Goal: Task Accomplishment & Management: Manage account settings

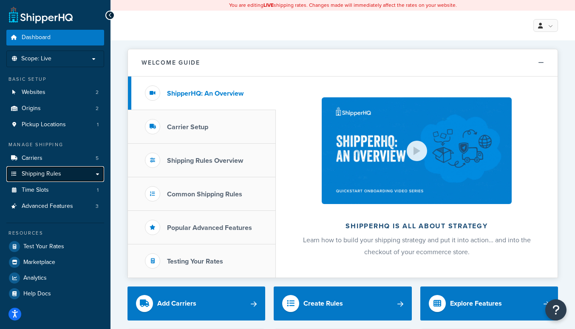
click at [57, 173] on span "Shipping Rules" at bounding box center [42, 173] width 40 height 7
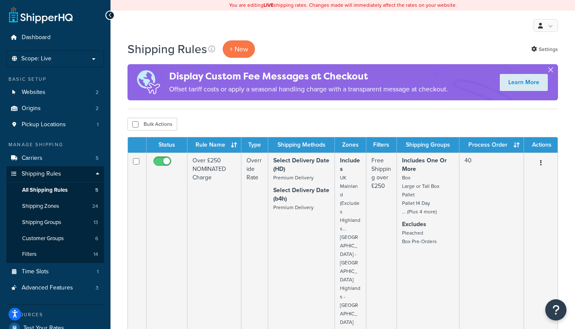
click at [552, 71] on button "button" at bounding box center [550, 72] width 2 height 2
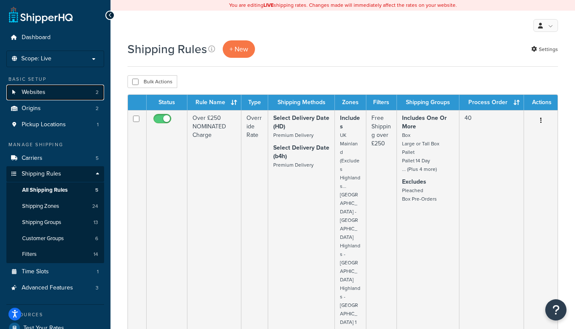
click at [36, 97] on link "Websites 2" at bounding box center [55, 93] width 98 height 16
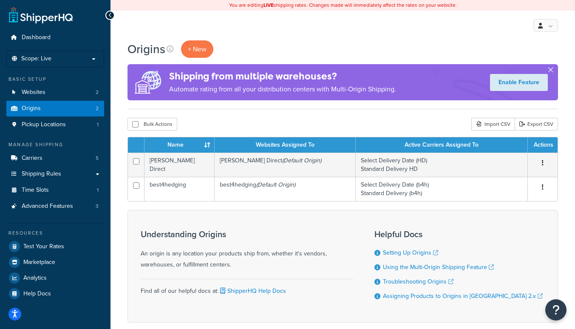
click at [551, 71] on button "button" at bounding box center [550, 72] width 2 height 2
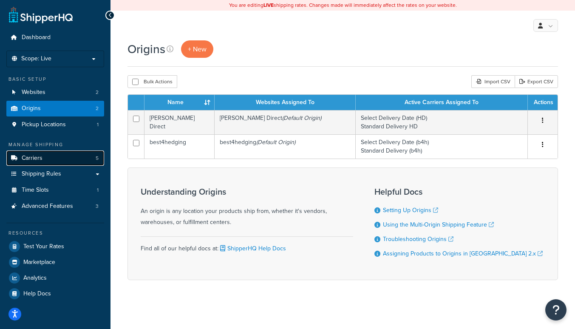
click at [49, 158] on link "Carriers 5" at bounding box center [55, 158] width 98 height 16
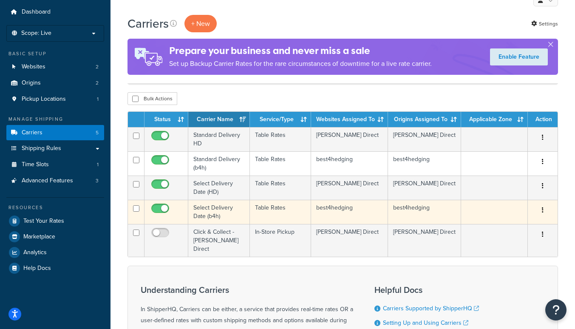
scroll to position [76, 0]
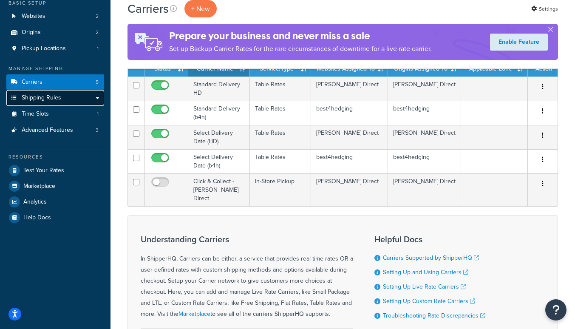
click at [96, 98] on link "Shipping Rules" at bounding box center [55, 98] width 98 height 16
click at [99, 98] on link "Shipping Rules" at bounding box center [55, 98] width 98 height 16
click at [97, 98] on link "Shipping Rules" at bounding box center [55, 98] width 98 height 16
click at [59, 100] on span "Shipping Rules" at bounding box center [42, 97] width 40 height 7
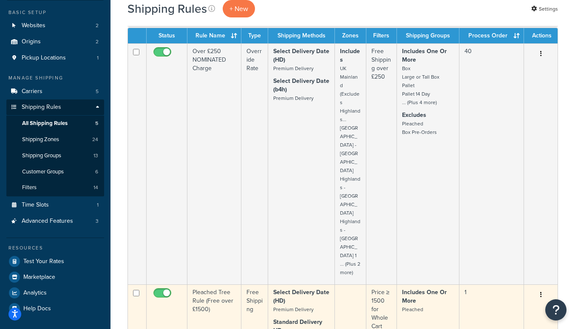
scroll to position [52, 0]
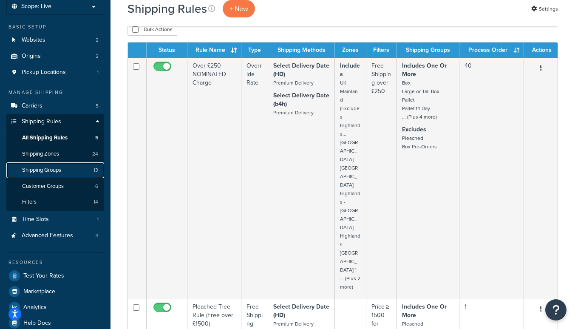
click at [65, 172] on link "Shipping Groups 13" at bounding box center [55, 170] width 98 height 16
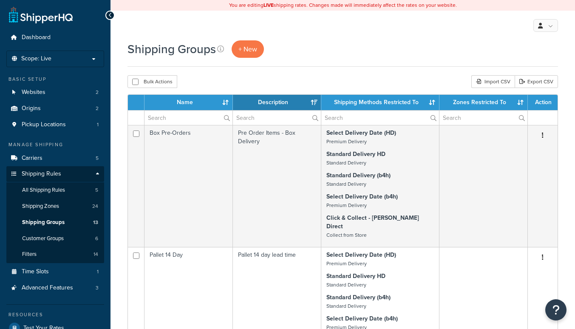
select select "15"
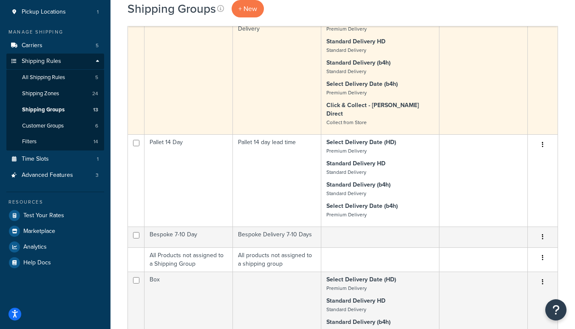
scroll to position [113, 0]
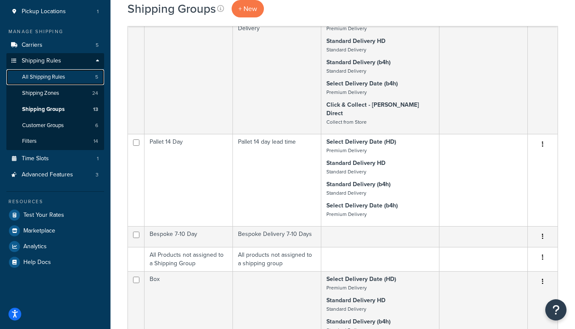
click at [50, 78] on span "All Shipping Rules" at bounding box center [43, 77] width 43 height 7
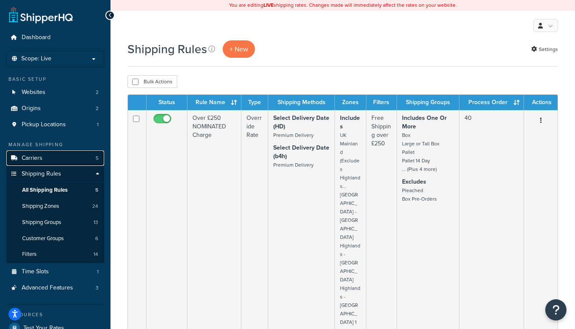
click at [46, 159] on link "Carriers 5" at bounding box center [55, 158] width 98 height 16
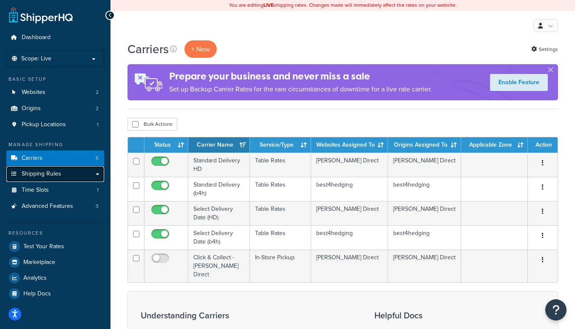
click at [98, 174] on link "Shipping Rules" at bounding box center [55, 174] width 98 height 16
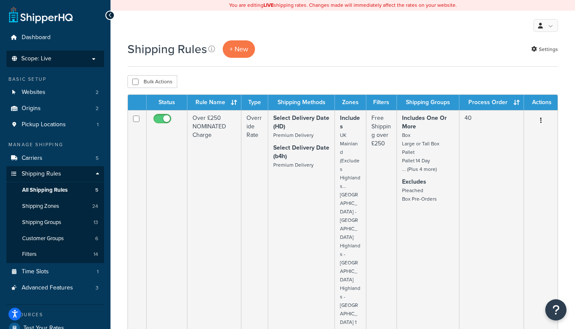
click at [79, 63] on li "Scope: Live Development Integration Test" at bounding box center [55, 59] width 98 height 17
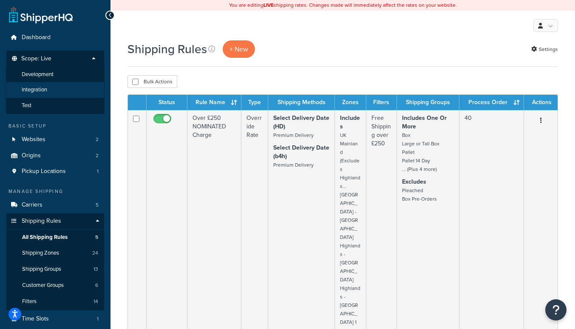
click at [59, 90] on li "Integration" at bounding box center [55, 90] width 99 height 16
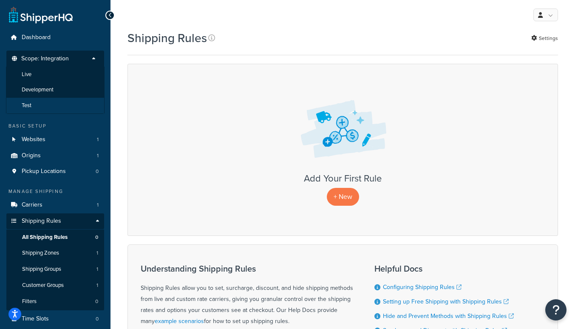
click at [45, 106] on li "Test" at bounding box center [55, 106] width 99 height 16
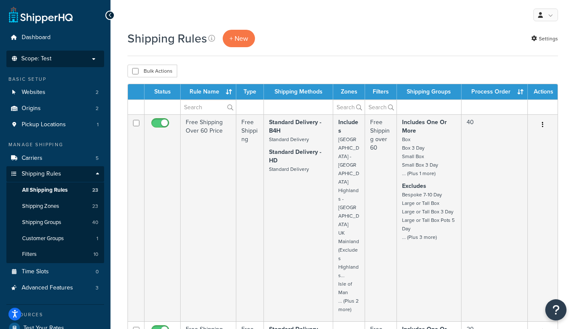
click at [76, 61] on p "Scope: Test" at bounding box center [55, 58] width 90 height 7
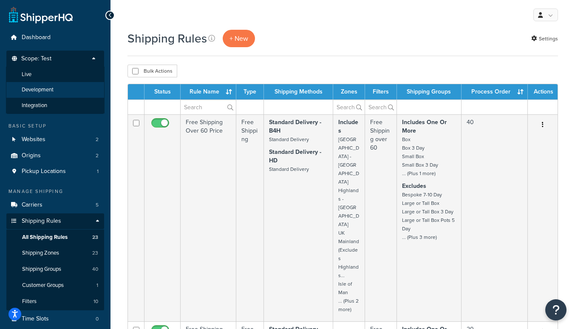
click at [65, 89] on li "Development" at bounding box center [55, 90] width 99 height 16
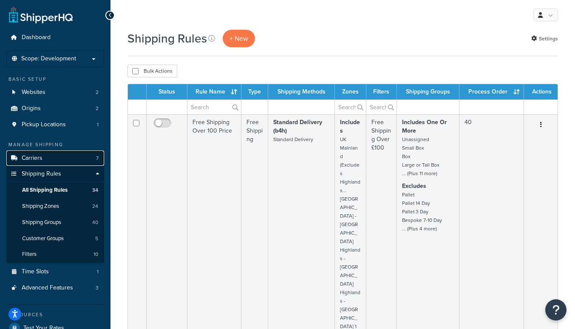
click at [60, 153] on link "Carriers 7" at bounding box center [55, 158] width 98 height 16
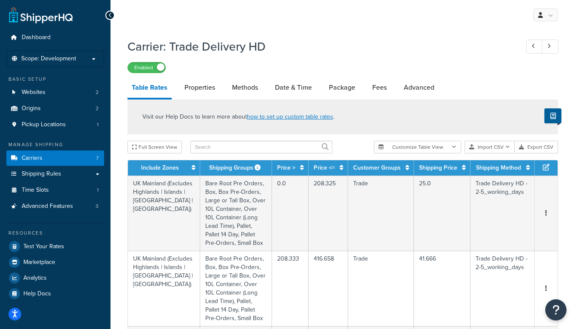
select select "25"
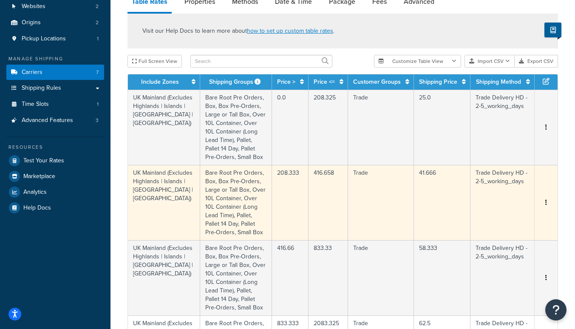
scroll to position [85, 0]
